Goal: Task Accomplishment & Management: Complete application form

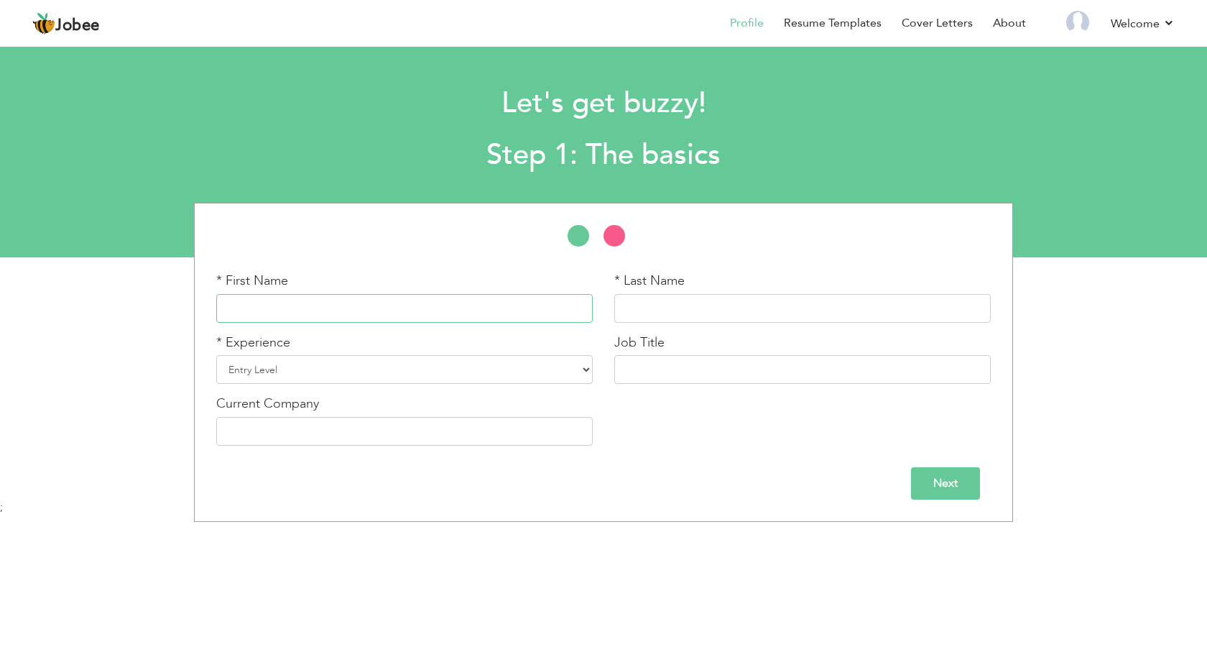
click at [412, 308] on input "text" at bounding box center [404, 308] width 377 height 29
click at [283, 338] on label "* Experience" at bounding box center [253, 342] width 74 height 19
click at [300, 316] on input "Fa" at bounding box center [404, 308] width 377 height 29
click at [297, 312] on input "Fa" at bounding box center [404, 308] width 377 height 29
type input "Faiz"
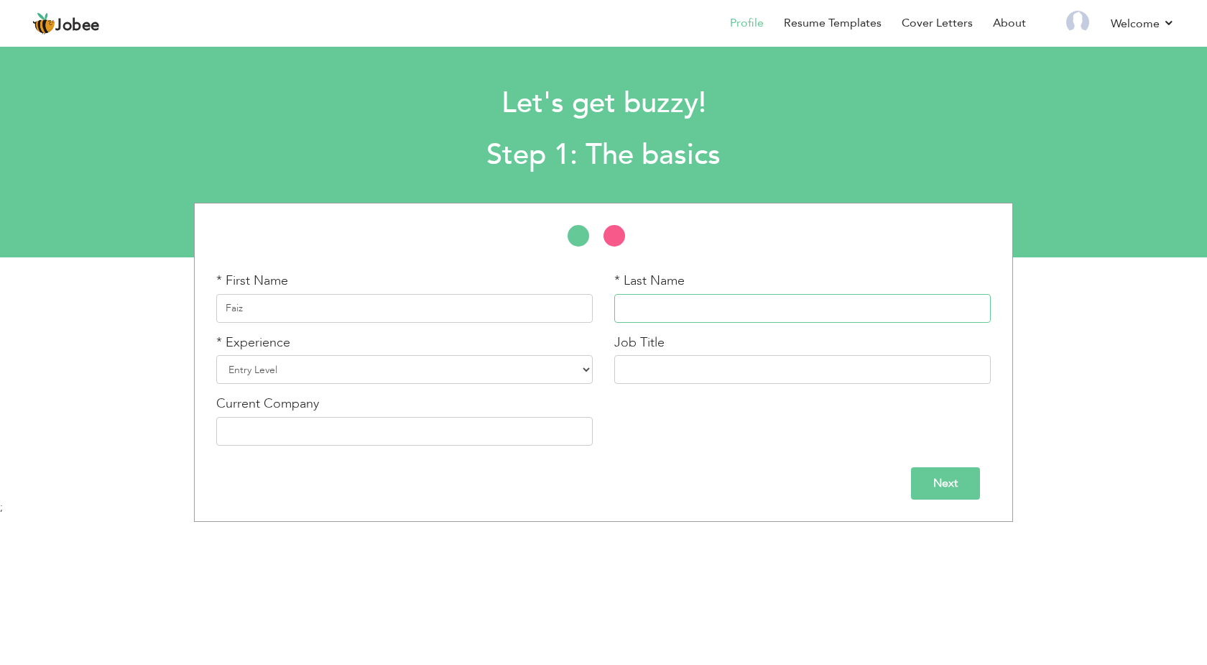
click at [666, 318] on input "text" at bounding box center [802, 308] width 377 height 29
click at [675, 311] on input "Ullah" at bounding box center [802, 308] width 377 height 29
type input "Ullah Khan"
select select "7"
click option "5 Years" at bounding box center [0, 0] width 0 height 0
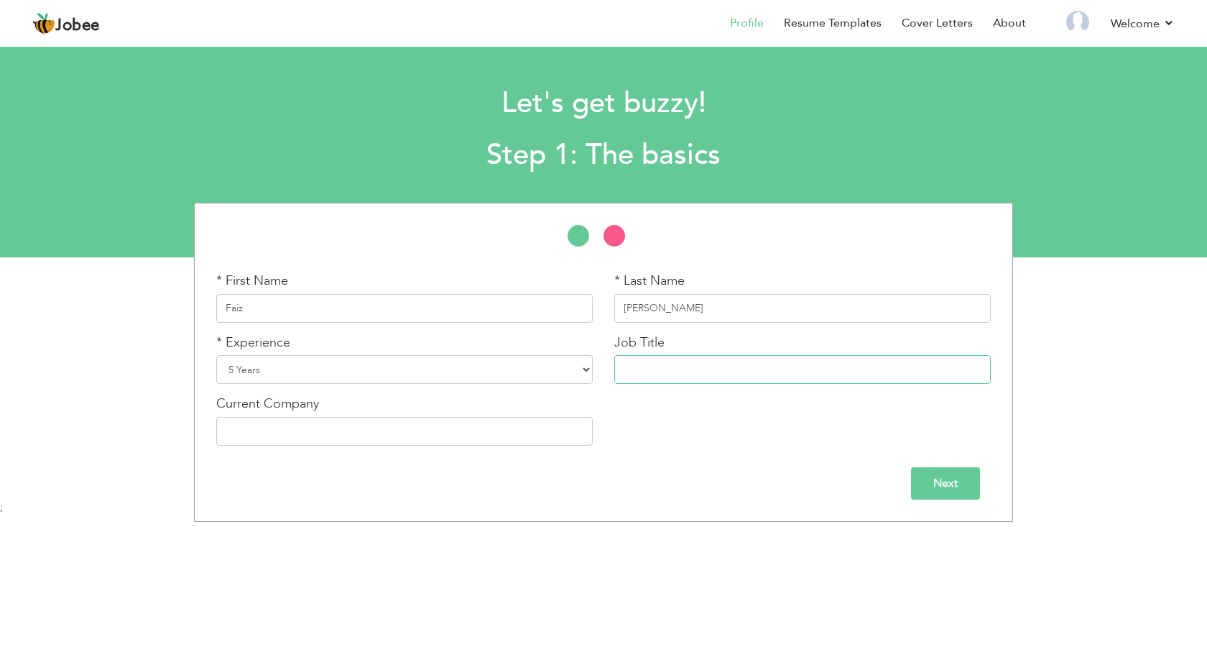
click at [688, 377] on input "text" at bounding box center [802, 369] width 377 height 29
type input "Head Nurse"
click at [476, 424] on input "text" at bounding box center [404, 431] width 377 height 29
type input "[GEOGRAPHIC_DATA] [GEOGRAPHIC_DATA]"
click at [923, 494] on input "Next" at bounding box center [945, 483] width 69 height 32
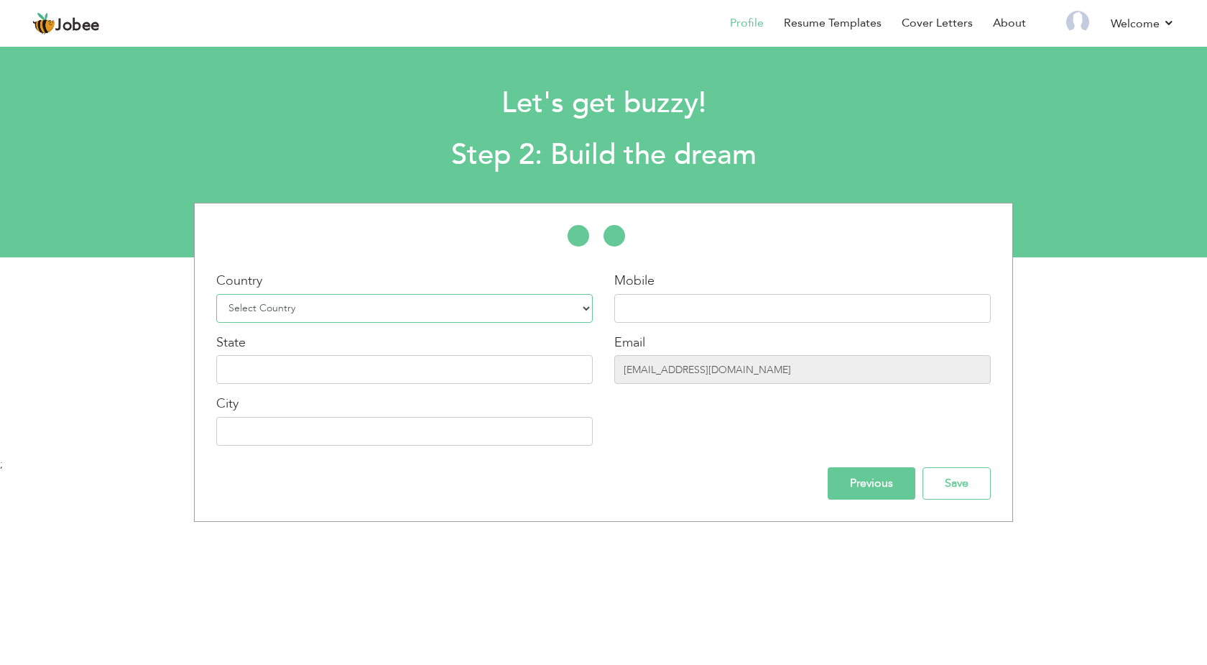
select select "166"
click option "[GEOGRAPHIC_DATA]" at bounding box center [0, 0] width 0 height 0
click at [418, 304] on select "Select Country [GEOGRAPHIC_DATA] [GEOGRAPHIC_DATA] [GEOGRAPHIC_DATA] [US_STATE]…" at bounding box center [404, 308] width 377 height 29
click at [701, 308] on input "text" at bounding box center [802, 308] width 377 height 29
click at [607, 315] on div "Mobile Email faizullah.41999@gmail.com" at bounding box center [803, 364] width 398 height 185
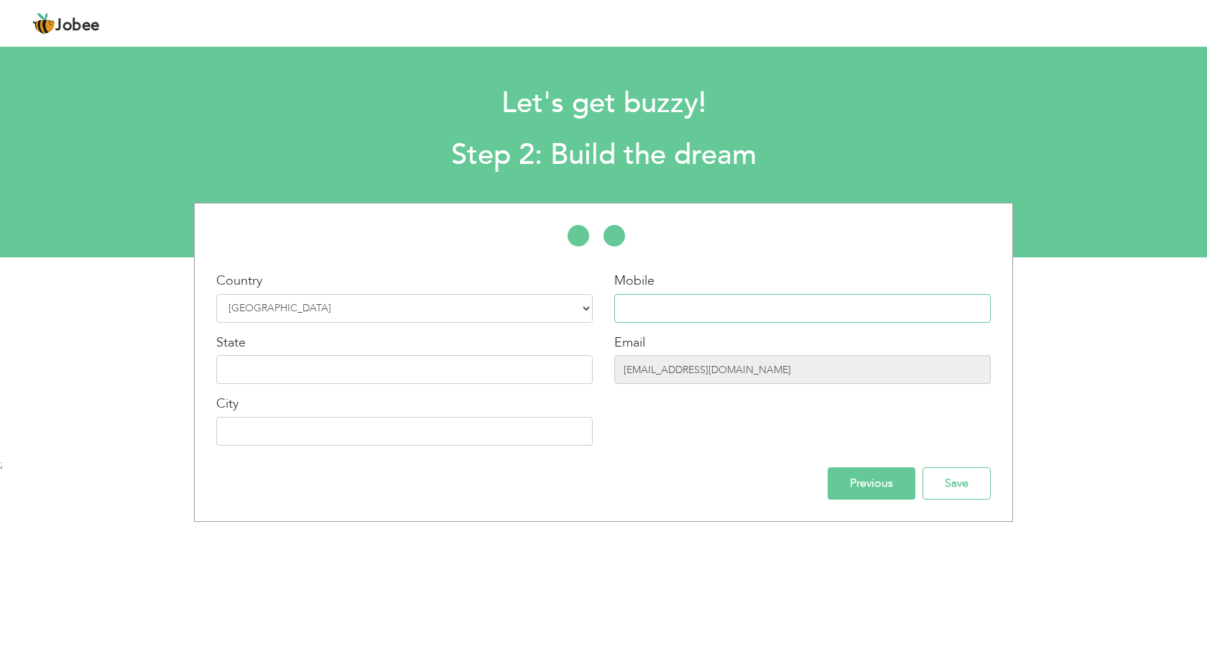
click at [636, 309] on input "text" at bounding box center [802, 308] width 377 height 29
type input "034755161660"
click at [388, 374] on input "text" at bounding box center [404, 369] width 377 height 29
type input "KPK"
click at [285, 443] on input "text" at bounding box center [404, 431] width 377 height 29
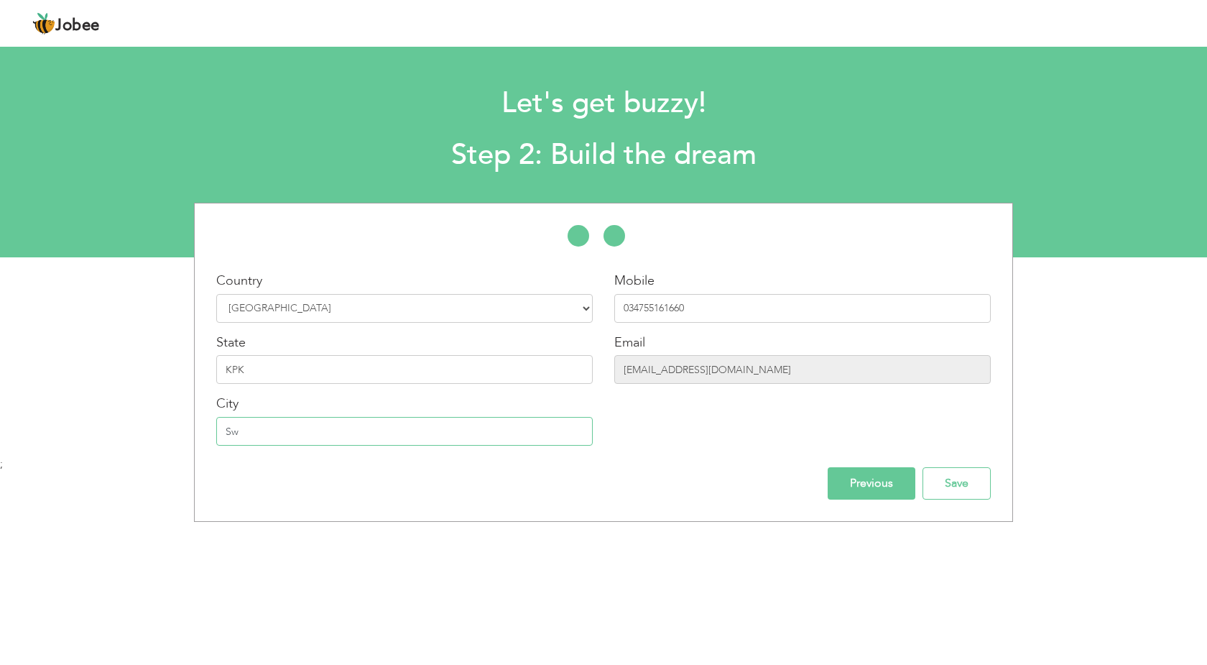
type input "S"
type input "Swat"
click at [956, 486] on input "Save" at bounding box center [957, 483] width 68 height 32
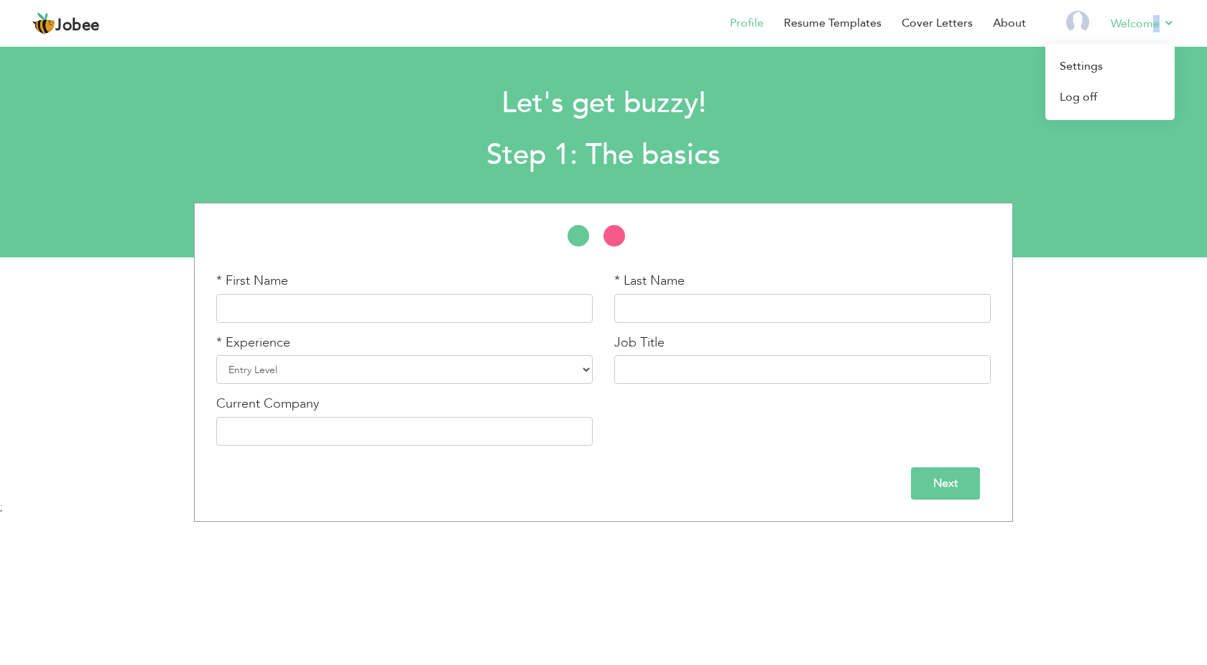
click at [1153, 37] on li "Welcome Settings Log off" at bounding box center [1133, 24] width 84 height 39
click at [1097, 91] on link "Log off" at bounding box center [1110, 97] width 129 height 31
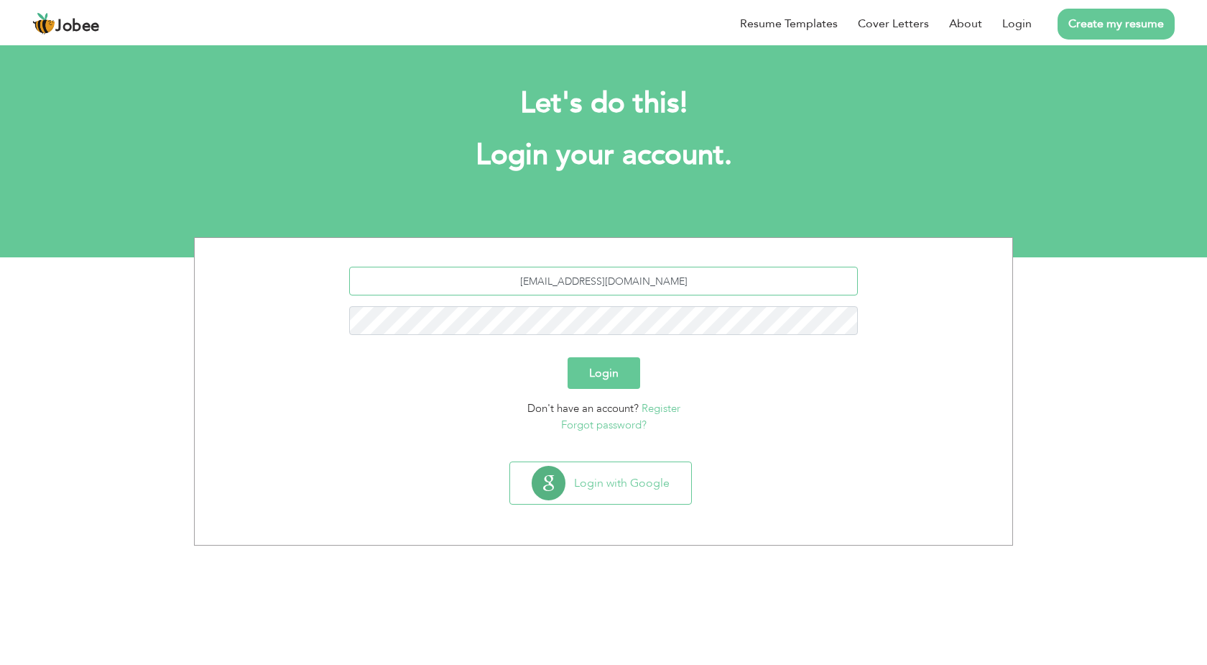
drag, startPoint x: 682, startPoint y: 274, endPoint x: 499, endPoint y: 274, distance: 183.2
click at [499, 274] on input "sk5592602@gmail.com" at bounding box center [603, 281] width 509 height 29
type input "faizullah"
drag, startPoint x: 594, startPoint y: 285, endPoint x: 469, endPoint y: 283, distance: 124.3
click at [469, 283] on input "[EMAIL_ADDRESS][DOMAIN_NAME]" at bounding box center [603, 281] width 509 height 29
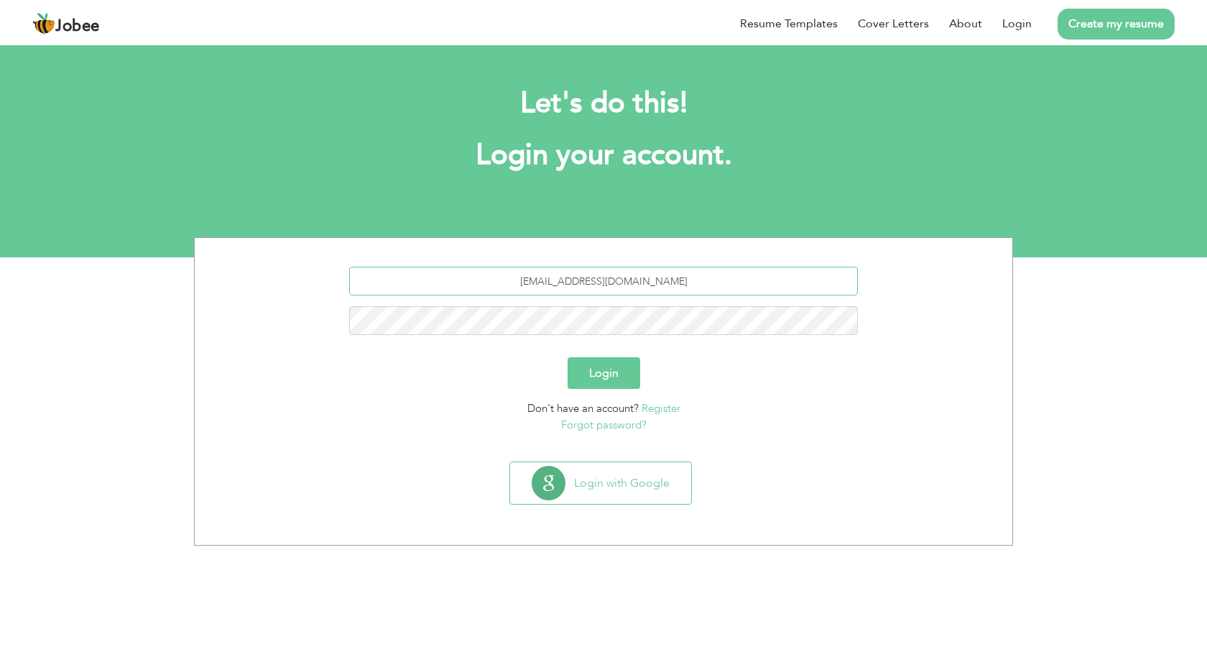
type input "[EMAIL_ADDRESS][DOMAIN_NAME]"
click at [634, 379] on button "Login" at bounding box center [604, 373] width 73 height 32
drag, startPoint x: 697, startPoint y: 285, endPoint x: 504, endPoint y: 266, distance: 193.6
click at [504, 267] on input "sk5592602@gmail.com" at bounding box center [603, 281] width 509 height 29
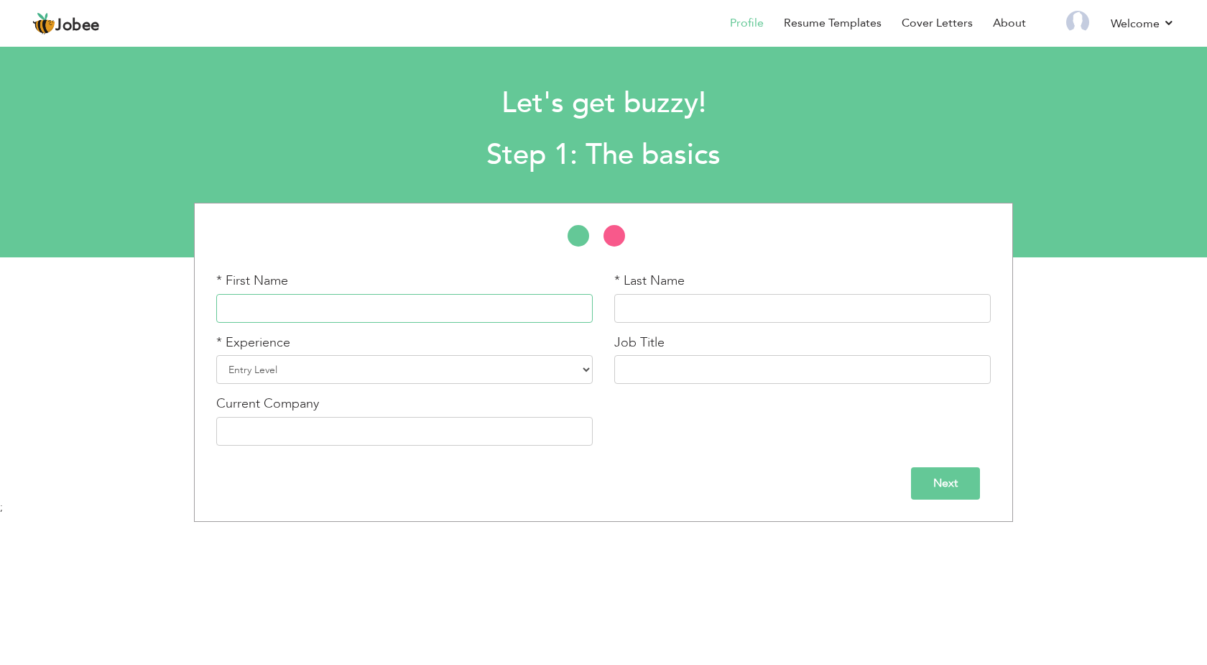
click at [339, 307] on input "text" at bounding box center [404, 308] width 377 height 29
type input "Faiz"
click at [693, 318] on input "text" at bounding box center [802, 308] width 377 height 29
type input "[PERSON_NAME]"
click at [216, 355] on select "Entry Level Less than 1 Year 1 Year 2 Years 3 Years 4 Years 5 Years 6 Years 7 Y…" at bounding box center [404, 369] width 377 height 29
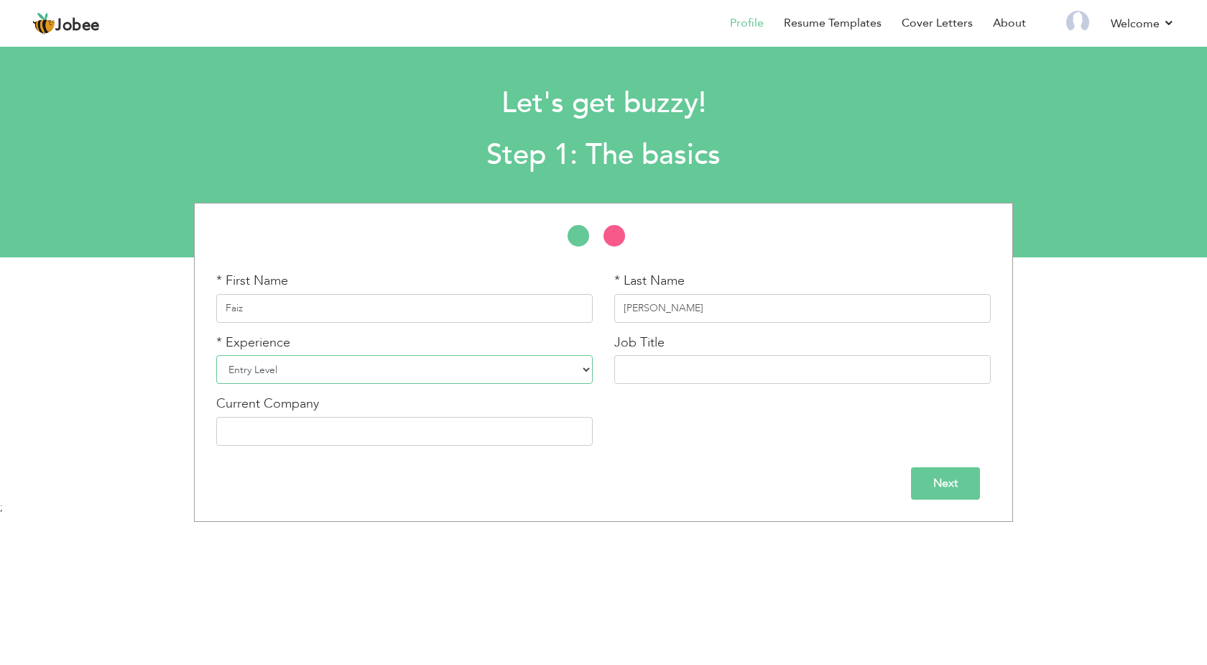
select select "7"
click option "5 Years" at bounding box center [0, 0] width 0 height 0
click at [677, 351] on div "Job Title" at bounding box center [802, 358] width 377 height 51
click at [671, 369] on input "text" at bounding box center [802, 369] width 377 height 29
type input "Head Nurse"
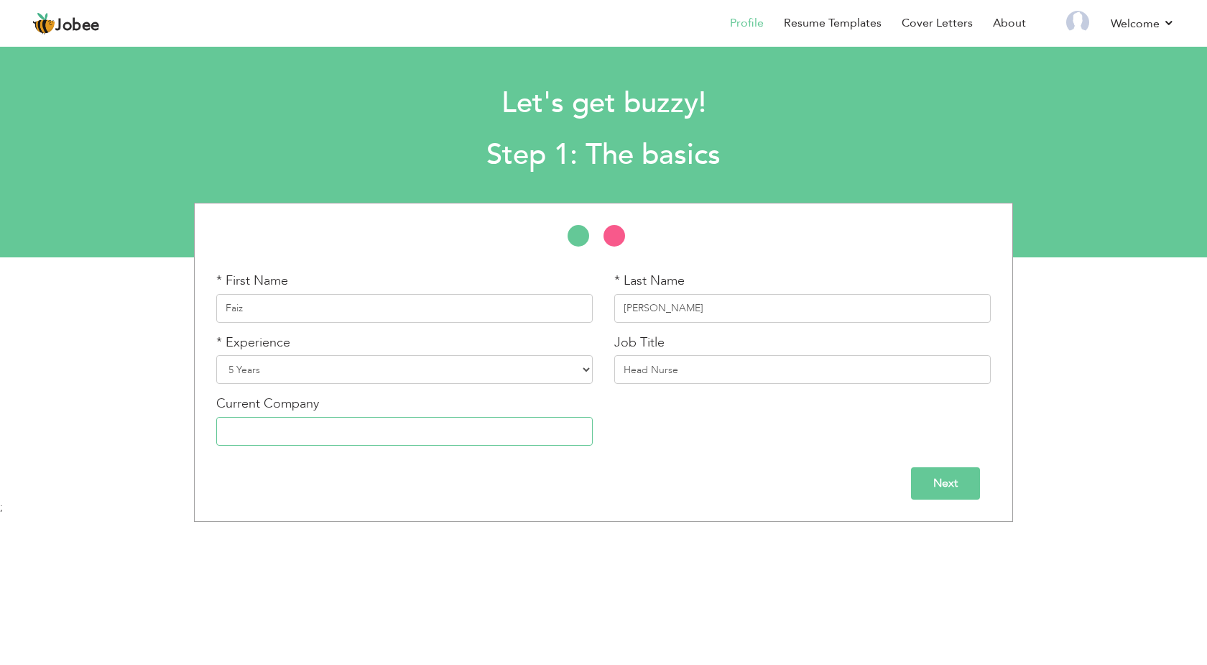
click at [347, 426] on input "text" at bounding box center [404, 431] width 377 height 29
type input "[GEOGRAPHIC_DATA] [GEOGRAPHIC_DATA]"
click at [933, 492] on input "Next" at bounding box center [945, 483] width 69 height 32
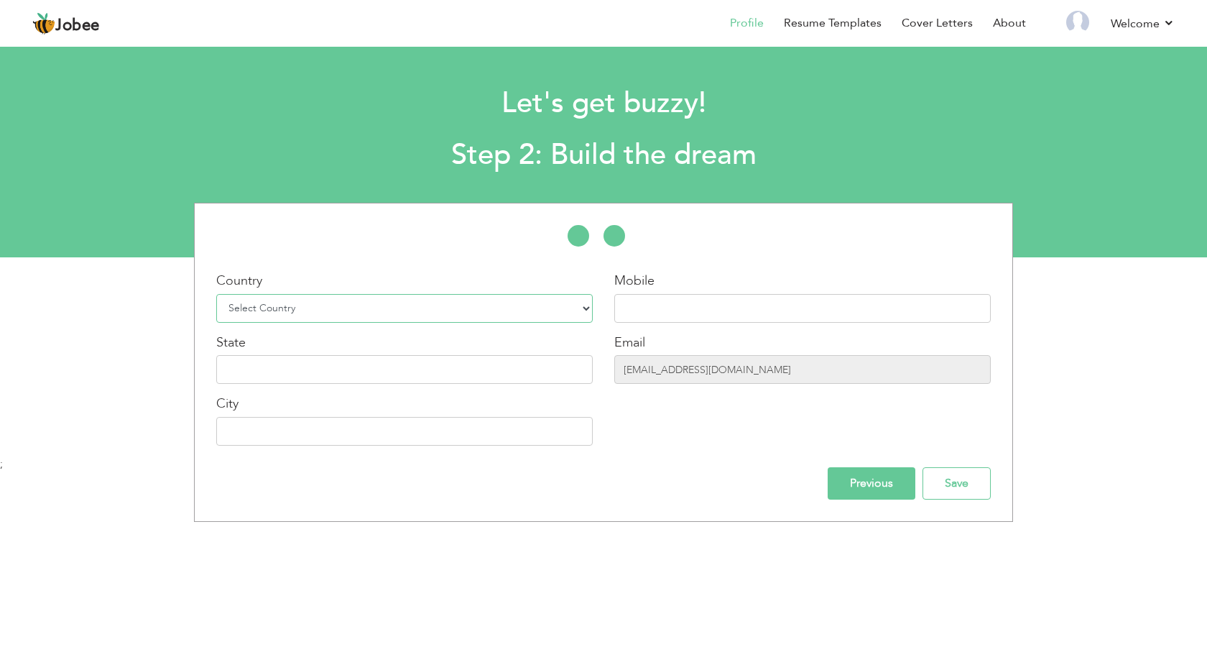
select select "166"
click option "[GEOGRAPHIC_DATA]" at bounding box center [0, 0] width 0 height 0
click at [415, 315] on select "Select Country [GEOGRAPHIC_DATA] [GEOGRAPHIC_DATA] [GEOGRAPHIC_DATA] [US_STATE]…" at bounding box center [404, 308] width 377 height 29
click at [684, 314] on input "text" at bounding box center [802, 308] width 377 height 29
type input "034755161660"
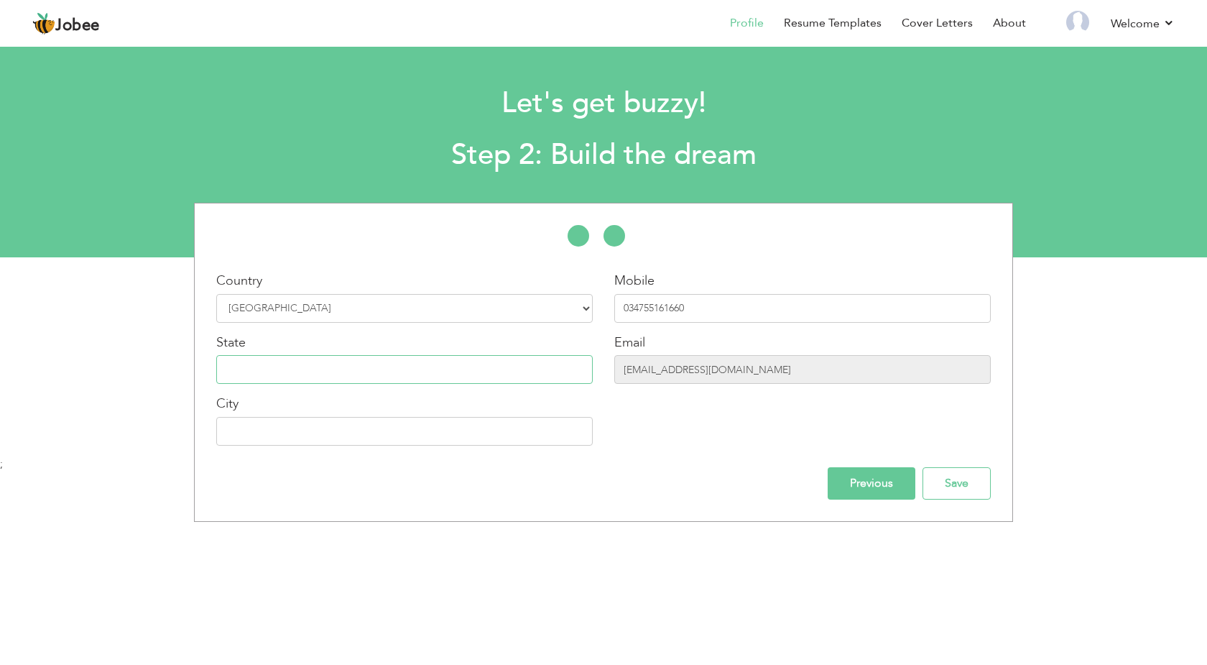
click at [440, 373] on input "text" at bounding box center [404, 369] width 377 height 29
type input "KPK"
click at [321, 422] on input "text" at bounding box center [404, 431] width 377 height 29
type input "Peshawar"
click at [963, 489] on input "Save" at bounding box center [957, 483] width 68 height 32
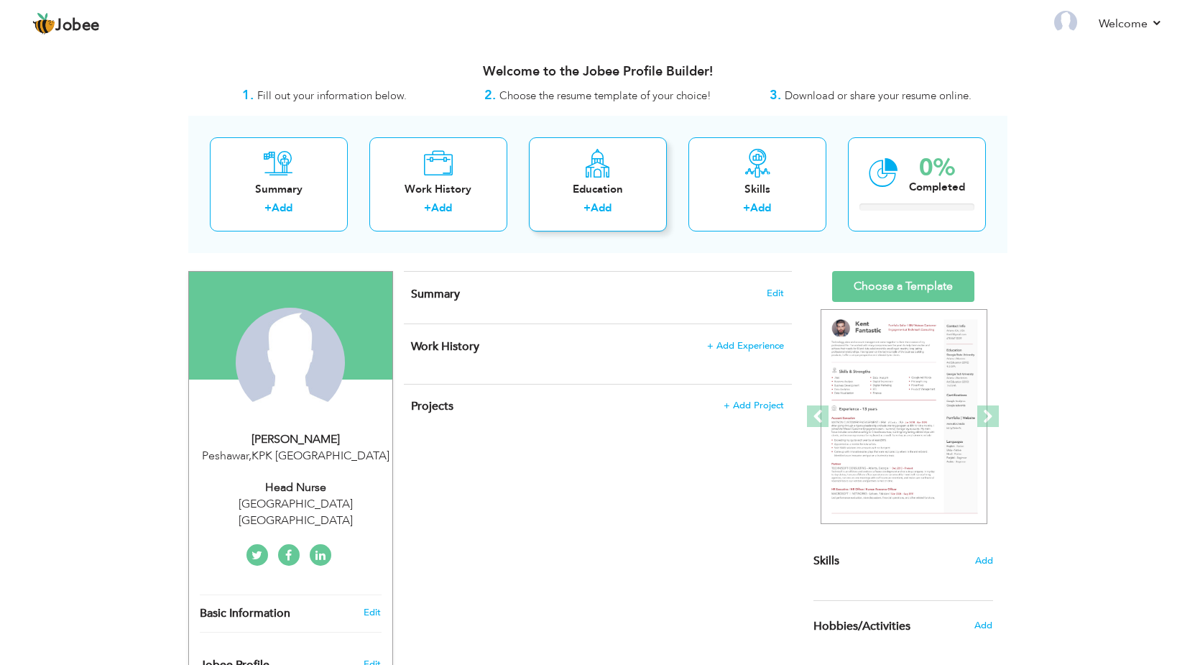
click at [532, 181] on div "Education + Add" at bounding box center [598, 184] width 138 height 94
radio input "true"
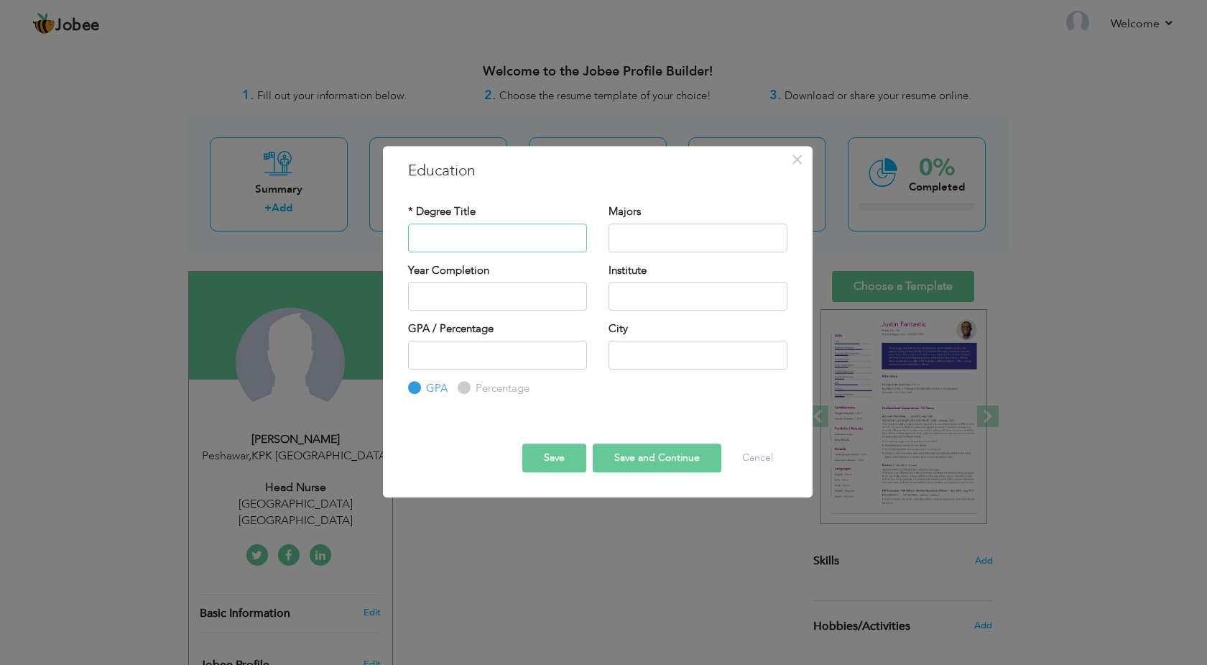
click at [496, 233] on input "text" at bounding box center [497, 237] width 179 height 29
type input "SSC"
click at [661, 249] on input "text" at bounding box center [698, 237] width 179 height 29
type input "Science"
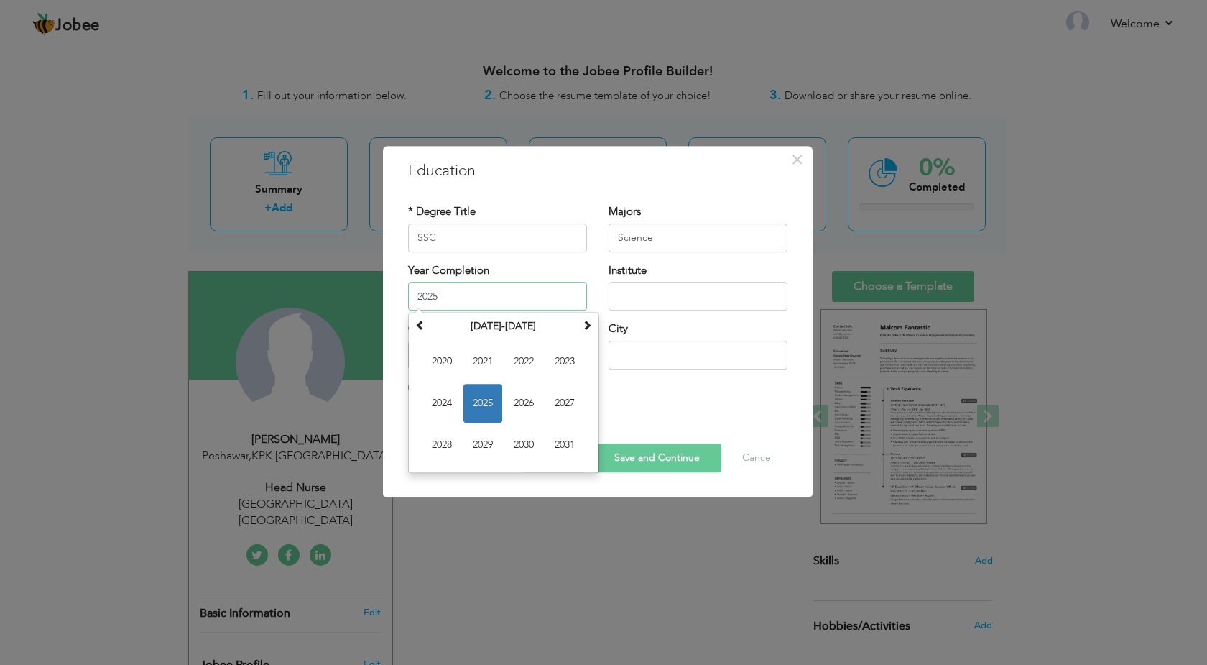
click at [489, 298] on input "2025" at bounding box center [497, 296] width 179 height 29
click at [501, 328] on th "[DATE]-[DATE]" at bounding box center [503, 326] width 149 height 22
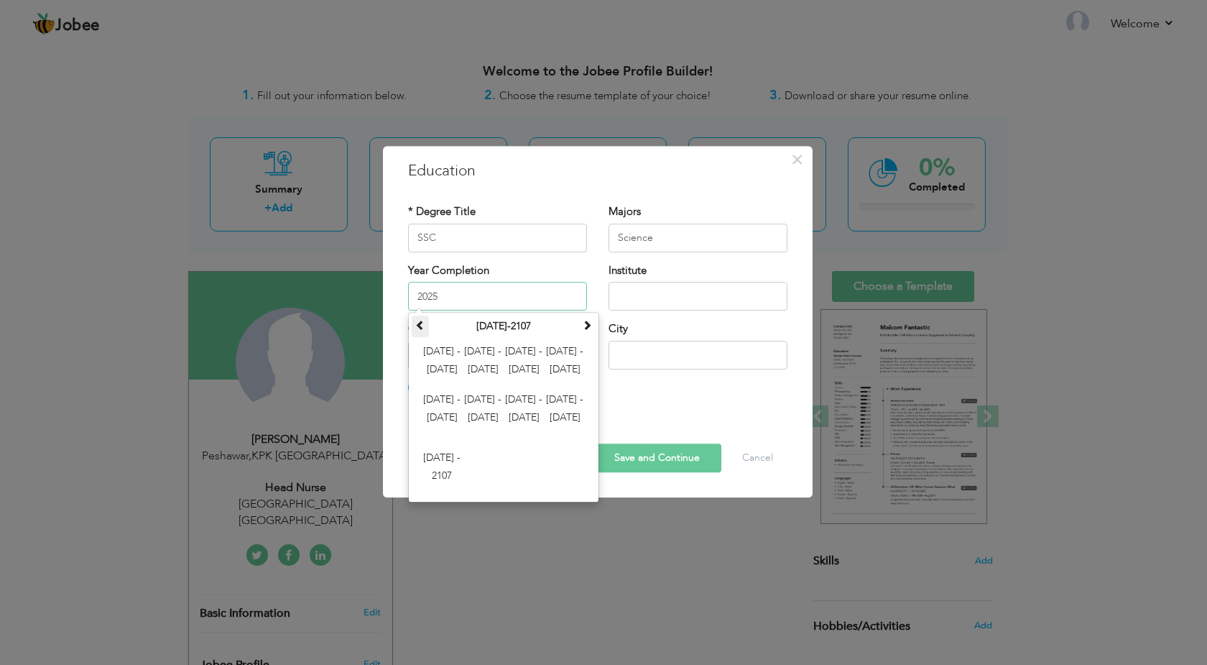
click at [420, 323] on span at bounding box center [420, 325] width 10 height 10
click at [420, 326] on span at bounding box center [420, 325] width 10 height 10
click at [581, 326] on th at bounding box center [586, 326] width 17 height 22
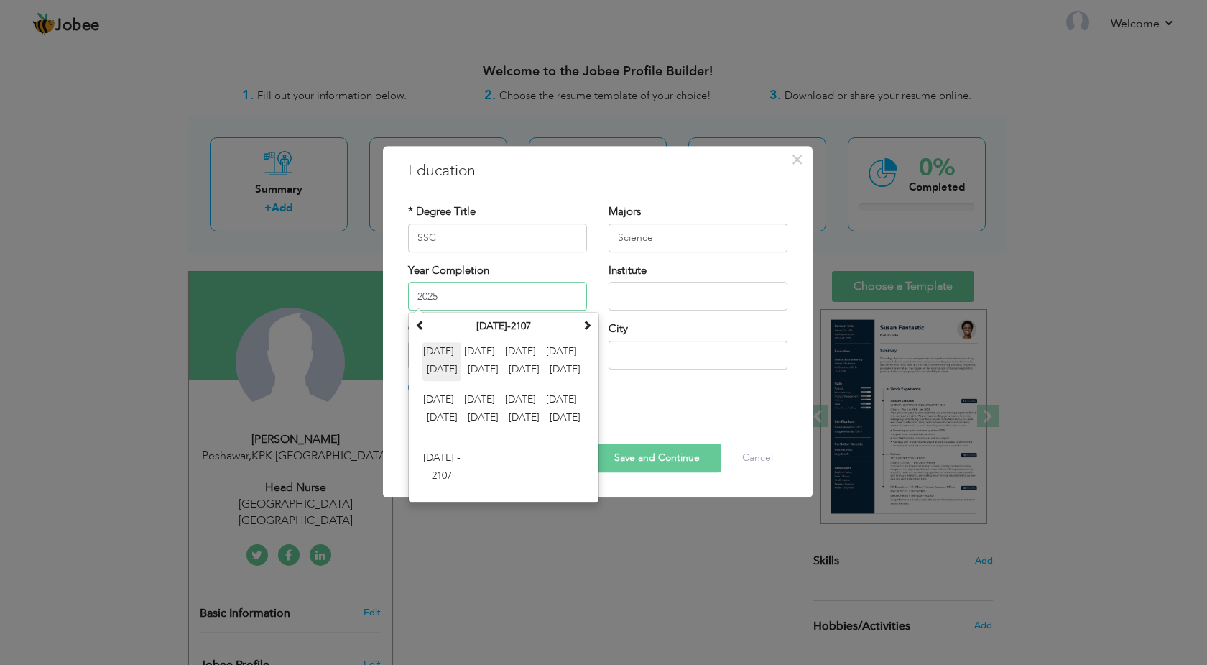
click at [446, 352] on span "[DATE] - [DATE]" at bounding box center [442, 361] width 39 height 39
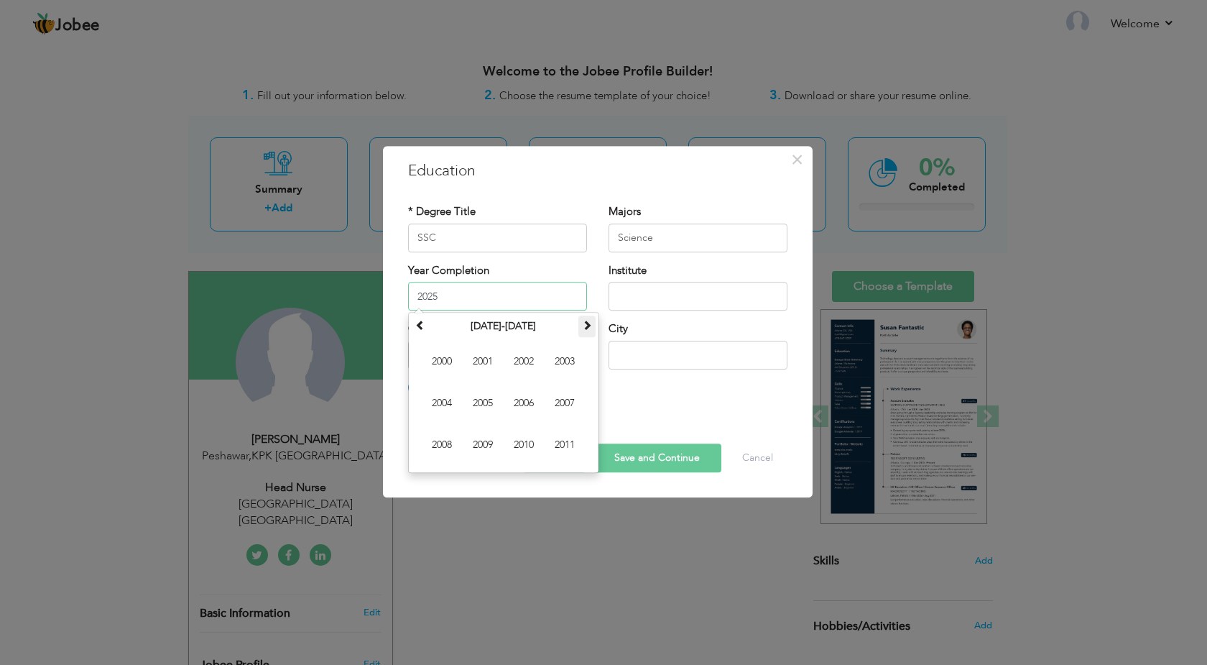
click at [592, 328] on th at bounding box center [586, 326] width 17 height 22
click at [522, 402] on span "2016" at bounding box center [523, 403] width 39 height 39
type input "2016"
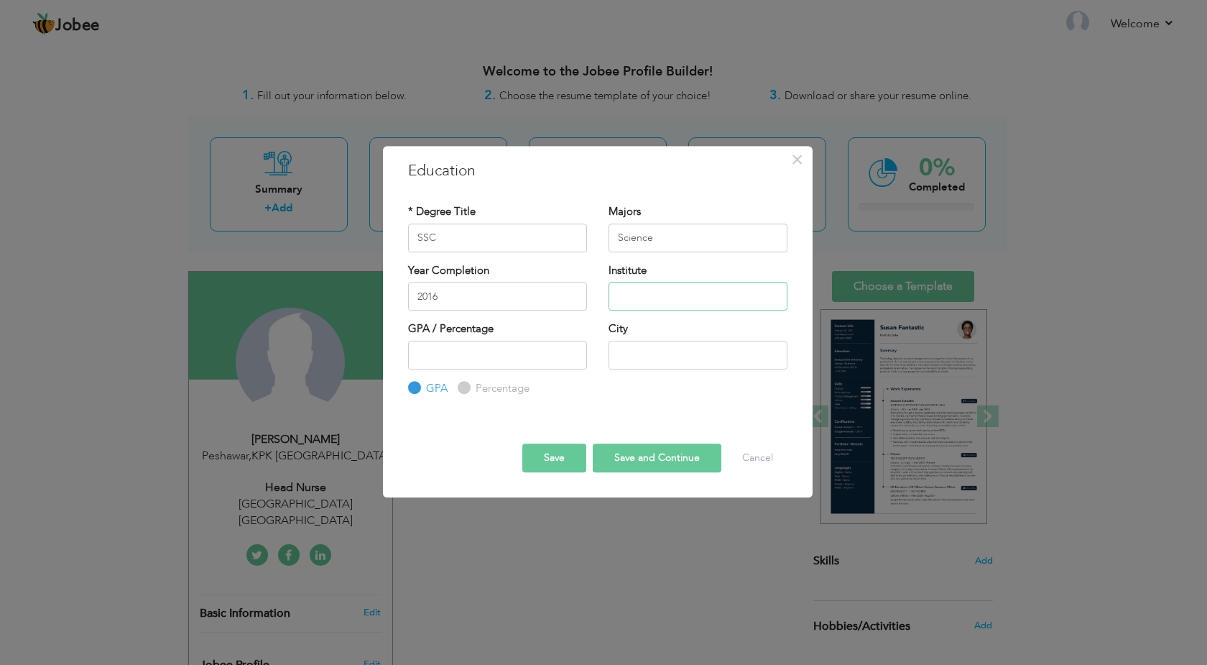
click at [637, 295] on input "text" at bounding box center [698, 296] width 179 height 29
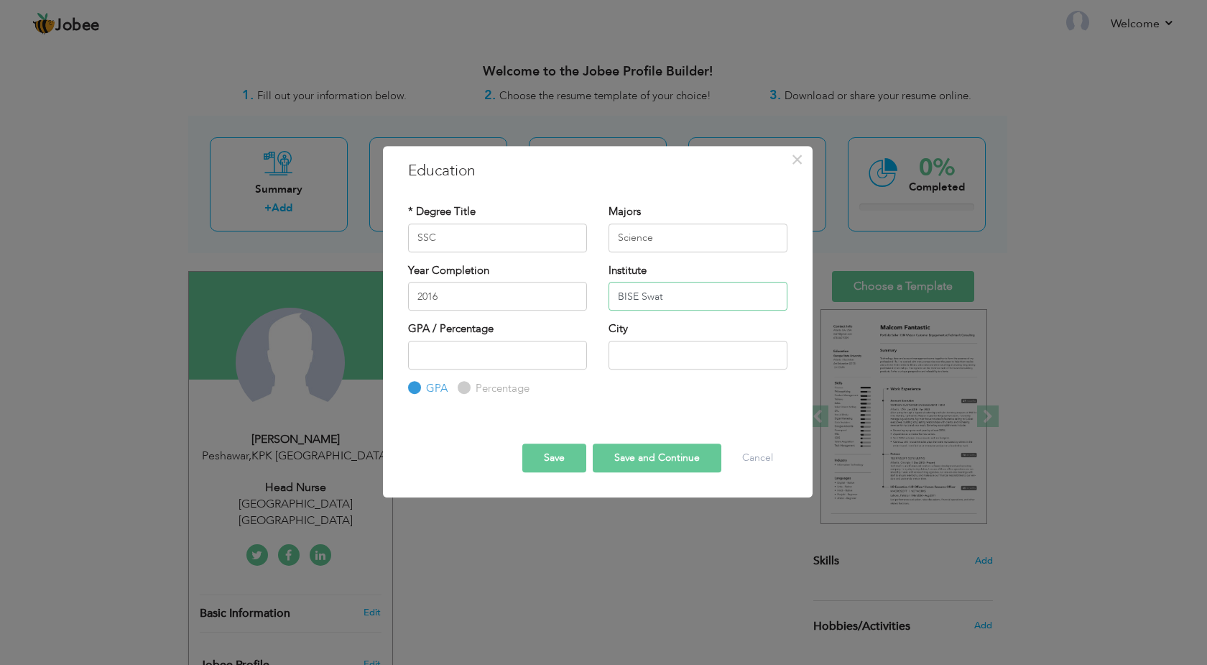
type input "BISE Swat"
click at [604, 349] on div "City" at bounding box center [698, 350] width 200 height 58
click at [610, 349] on input "text" at bounding box center [698, 355] width 179 height 29
click at [617, 350] on input "text" at bounding box center [698, 355] width 179 height 29
type input "Swat"
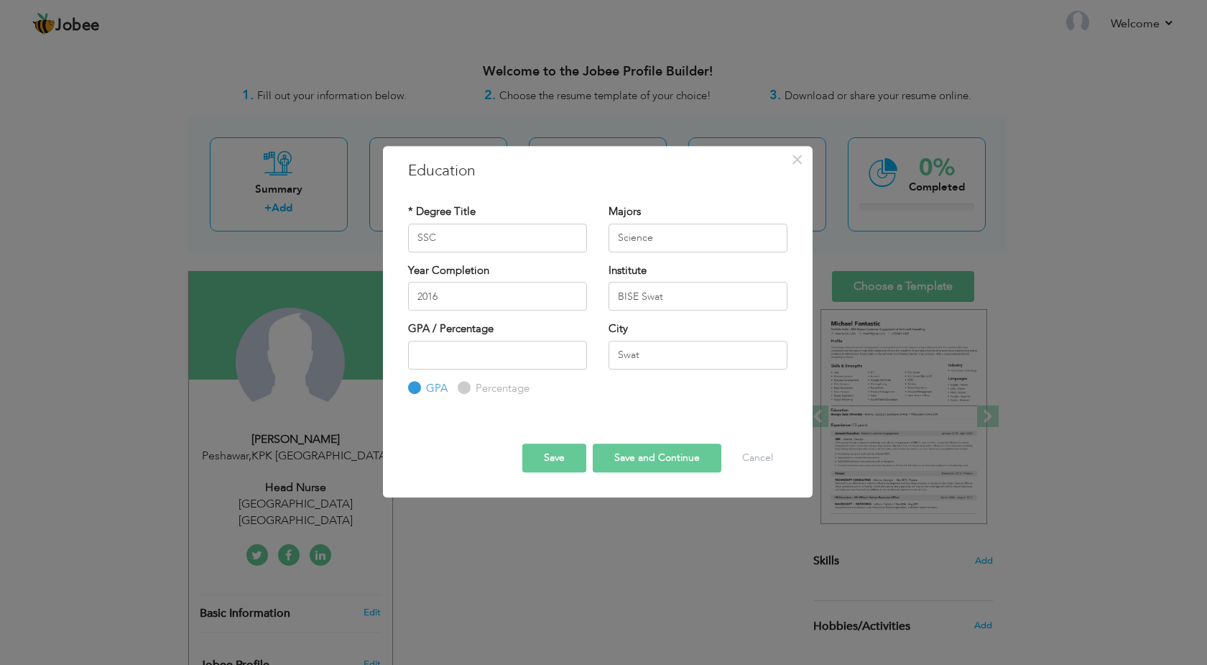
click at [673, 451] on button "Save and Continue" at bounding box center [657, 457] width 129 height 29
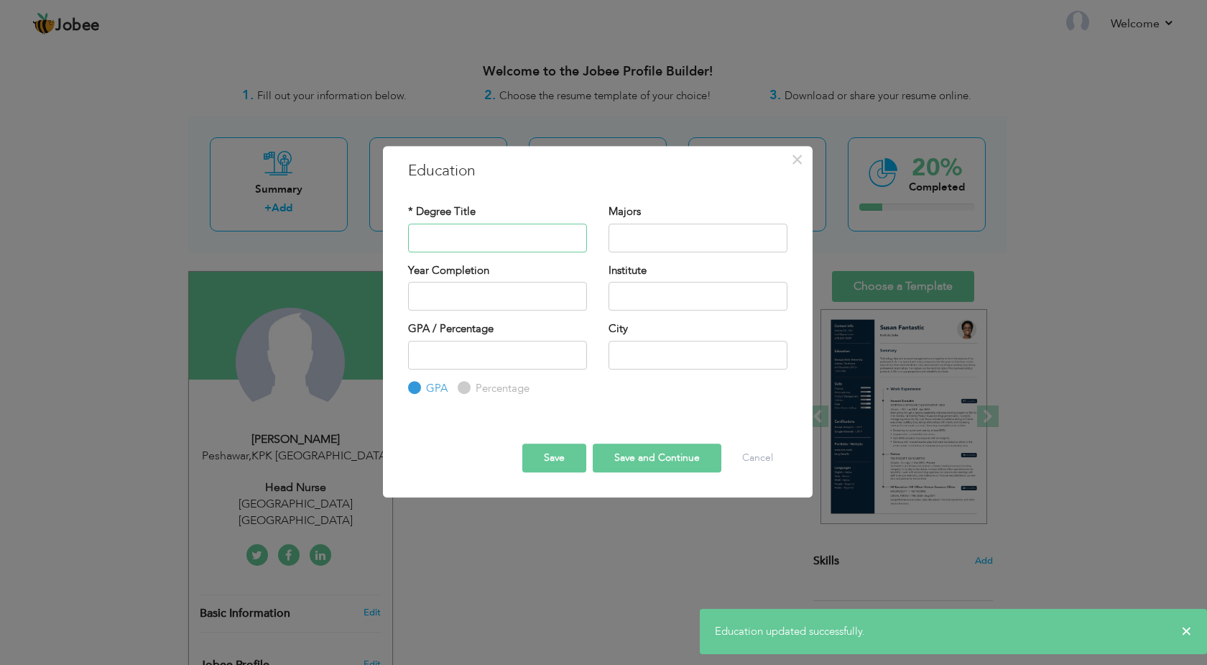
click at [504, 234] on input "text" at bounding box center [497, 237] width 179 height 29
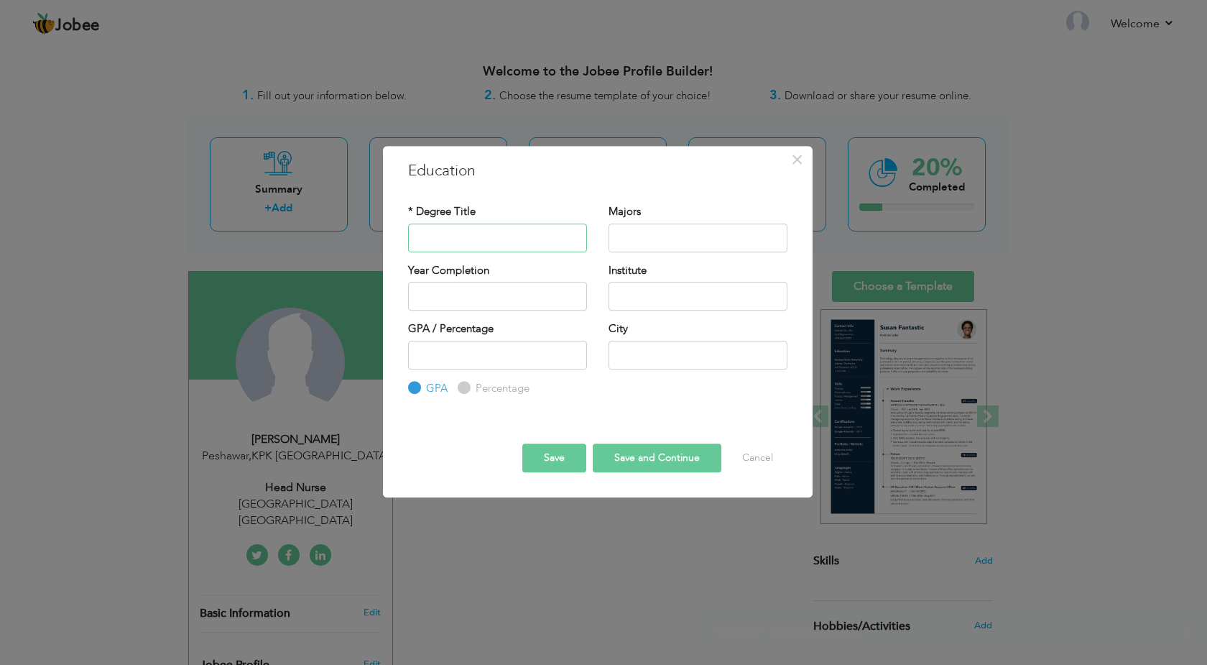
type input "f"
type input "="
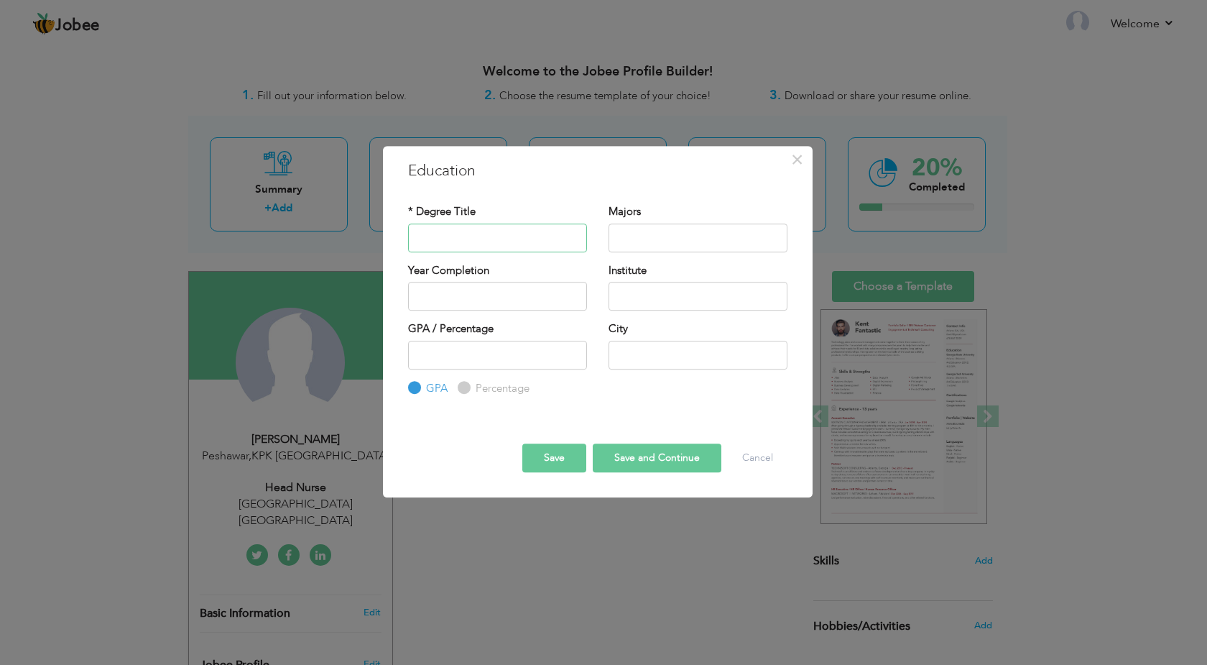
type input "f"
type input "FS C"
click at [658, 237] on input "text" at bounding box center [698, 237] width 179 height 29
type input "p"
type input "P"
